Goal: Go to known website: Access a specific website the user already knows

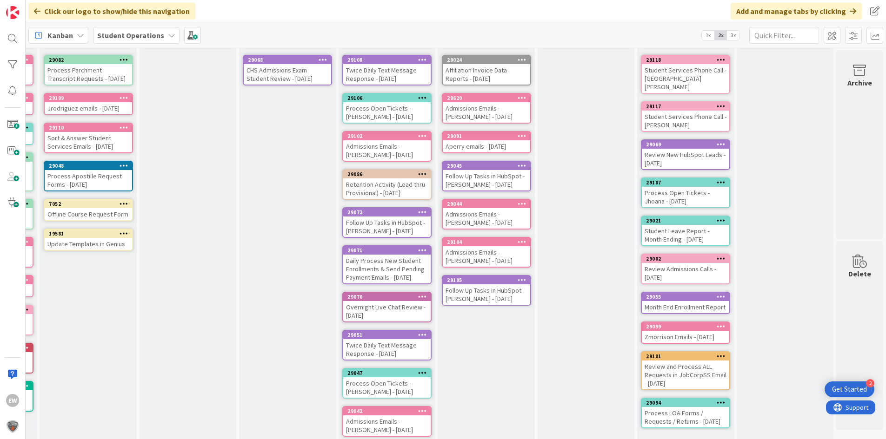
scroll to position [0, 294]
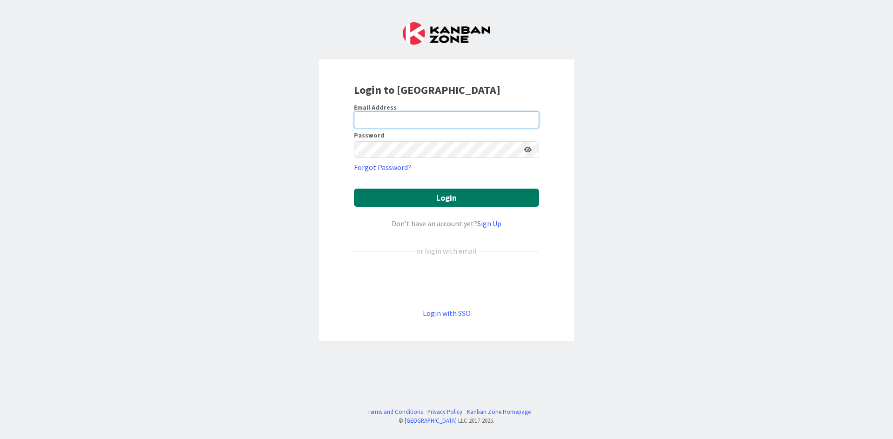
type input "[PERSON_NAME][EMAIL_ADDRESS][PERSON_NAME][DOMAIN_NAME]"
drag, startPoint x: 390, startPoint y: 202, endPoint x: 267, endPoint y: 159, distance: 130.4
click at [389, 201] on button "Login" at bounding box center [446, 198] width 185 height 18
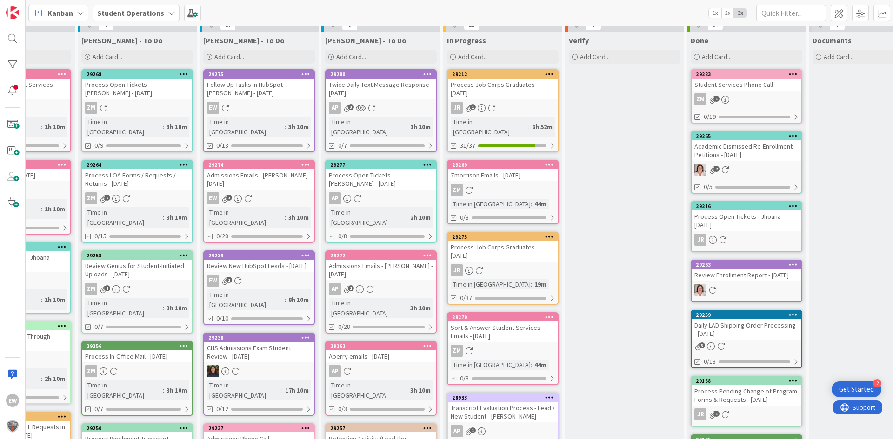
scroll to position [0, 438]
